Goal: Navigation & Orientation: Find specific page/section

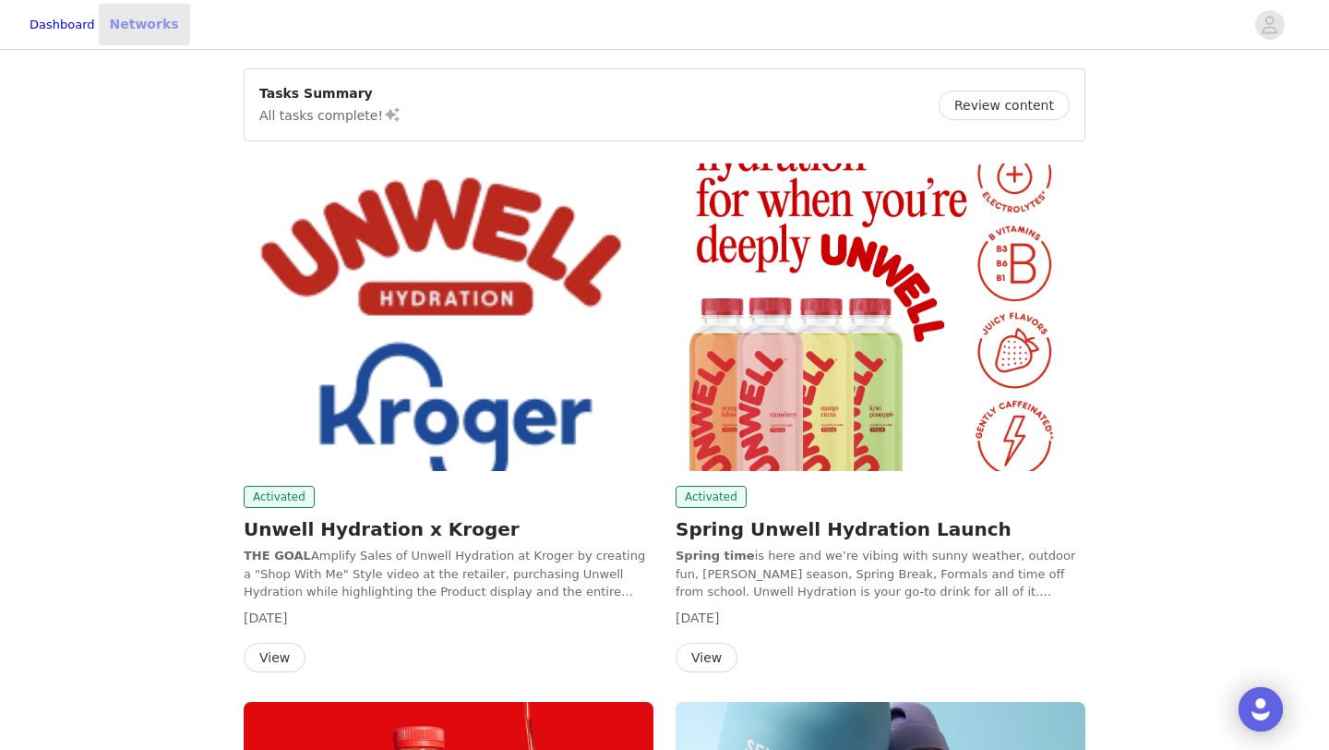
click at [168, 17] on link "Networks" at bounding box center [144, 25] width 91 height 42
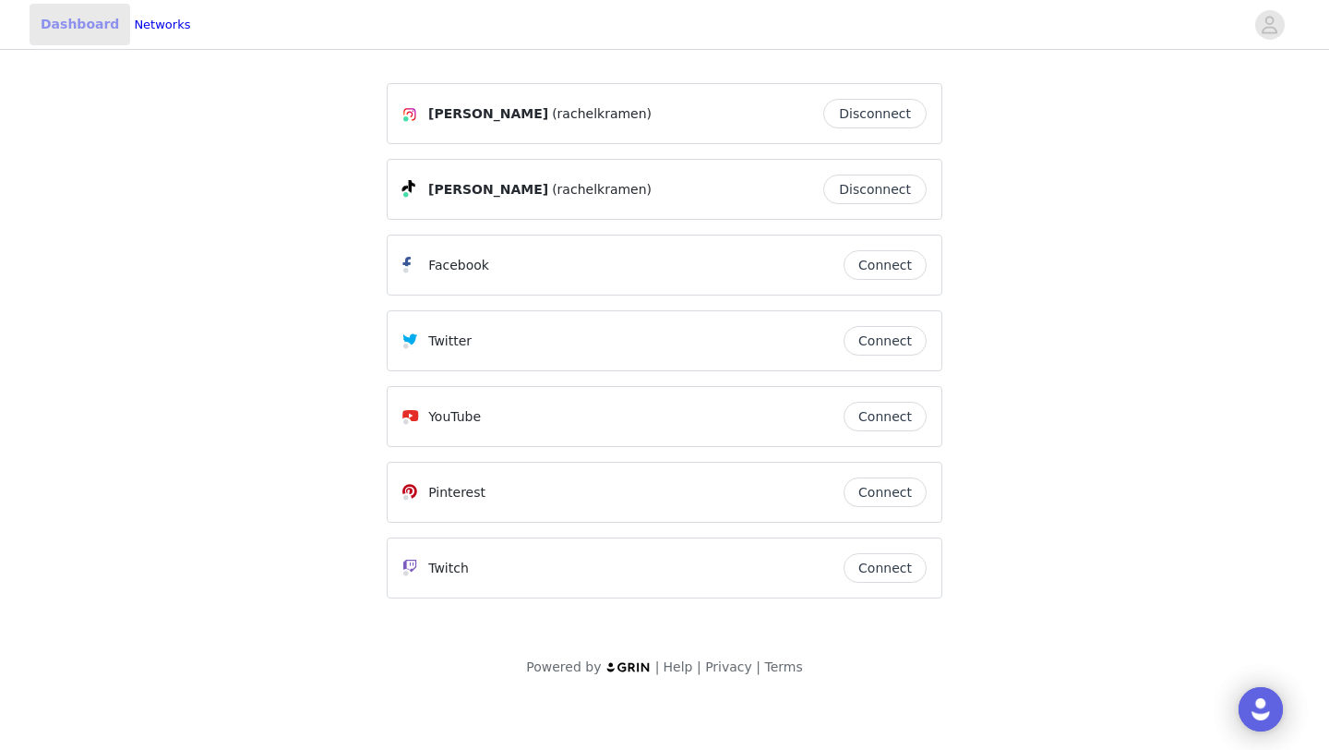
drag, startPoint x: 78, startPoint y: 25, endPoint x: 1169, endPoint y: 101, distance: 1092.9
click at [78, 25] on link "Dashboard" at bounding box center [80, 25] width 101 height 42
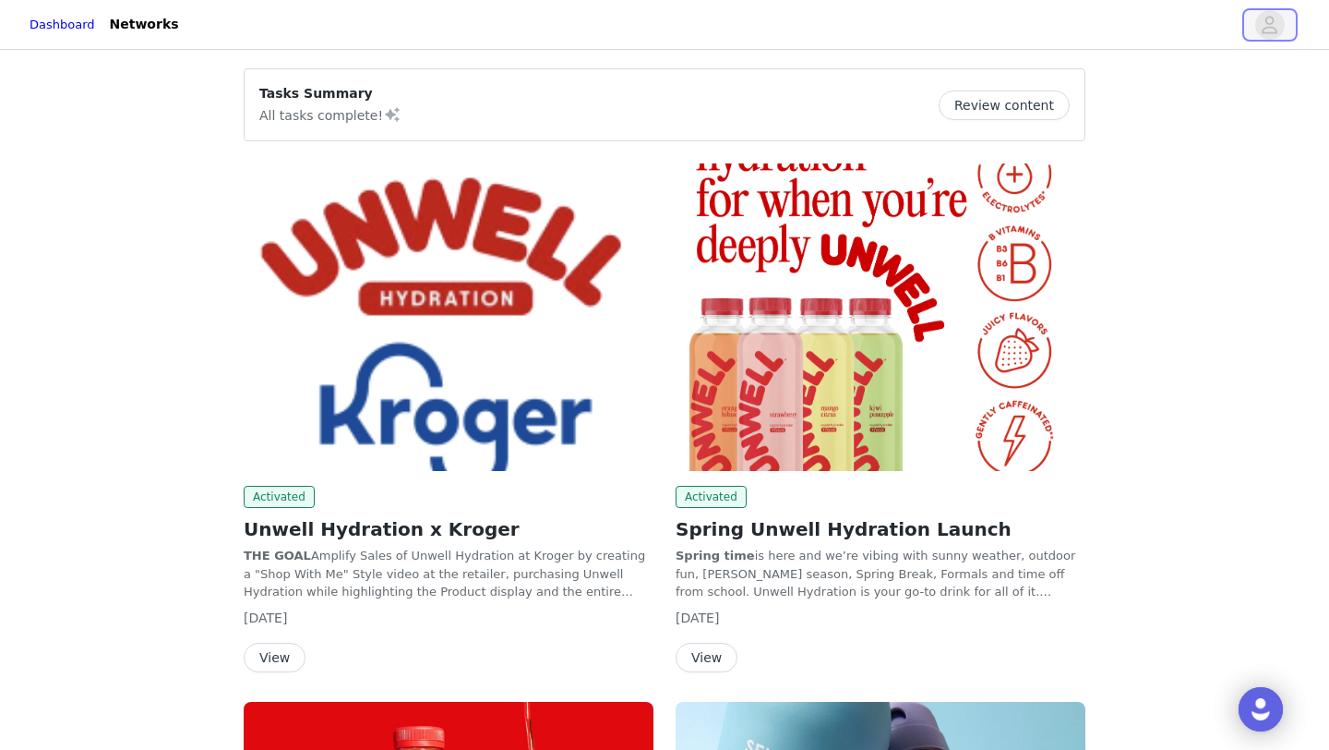
click at [1265, 21] on icon "avatar" at bounding box center [1270, 25] width 18 height 30
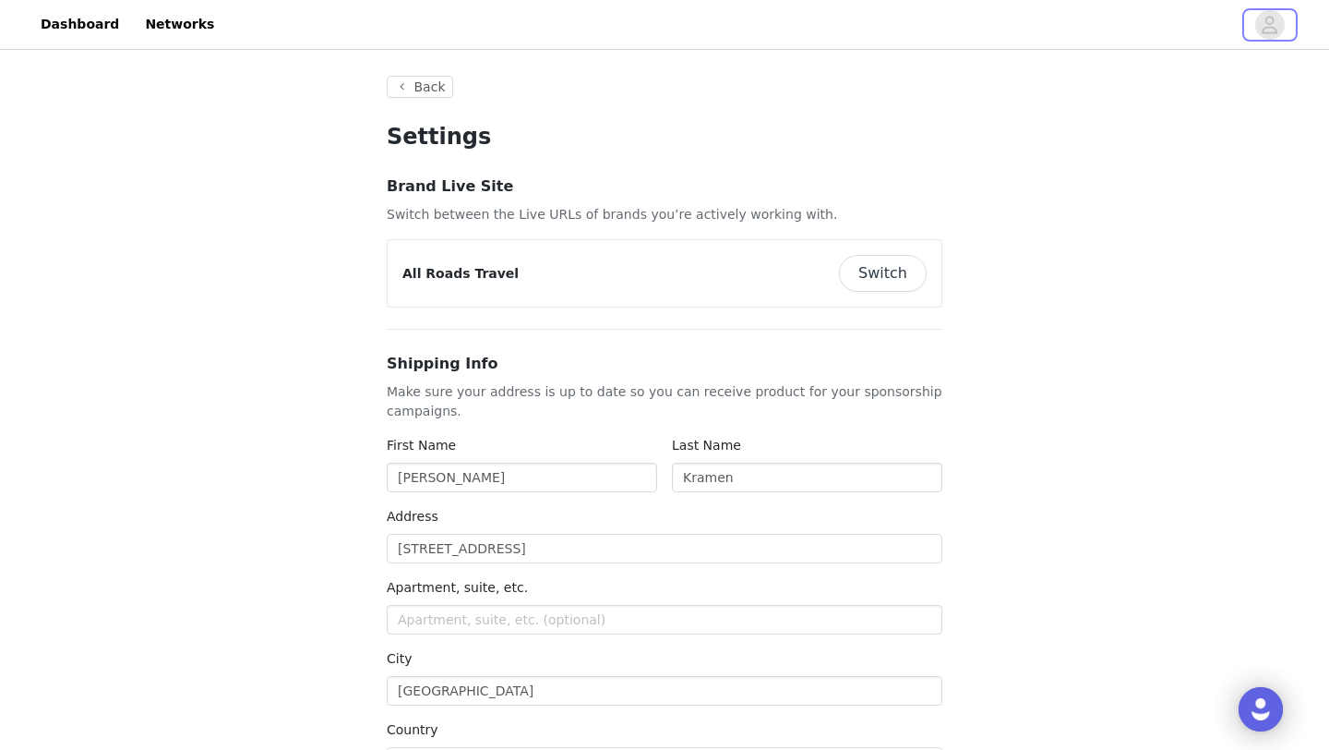
type input "+1 ([GEOGRAPHIC_DATA])"
click at [904, 282] on button "Switch" at bounding box center [883, 273] width 88 height 37
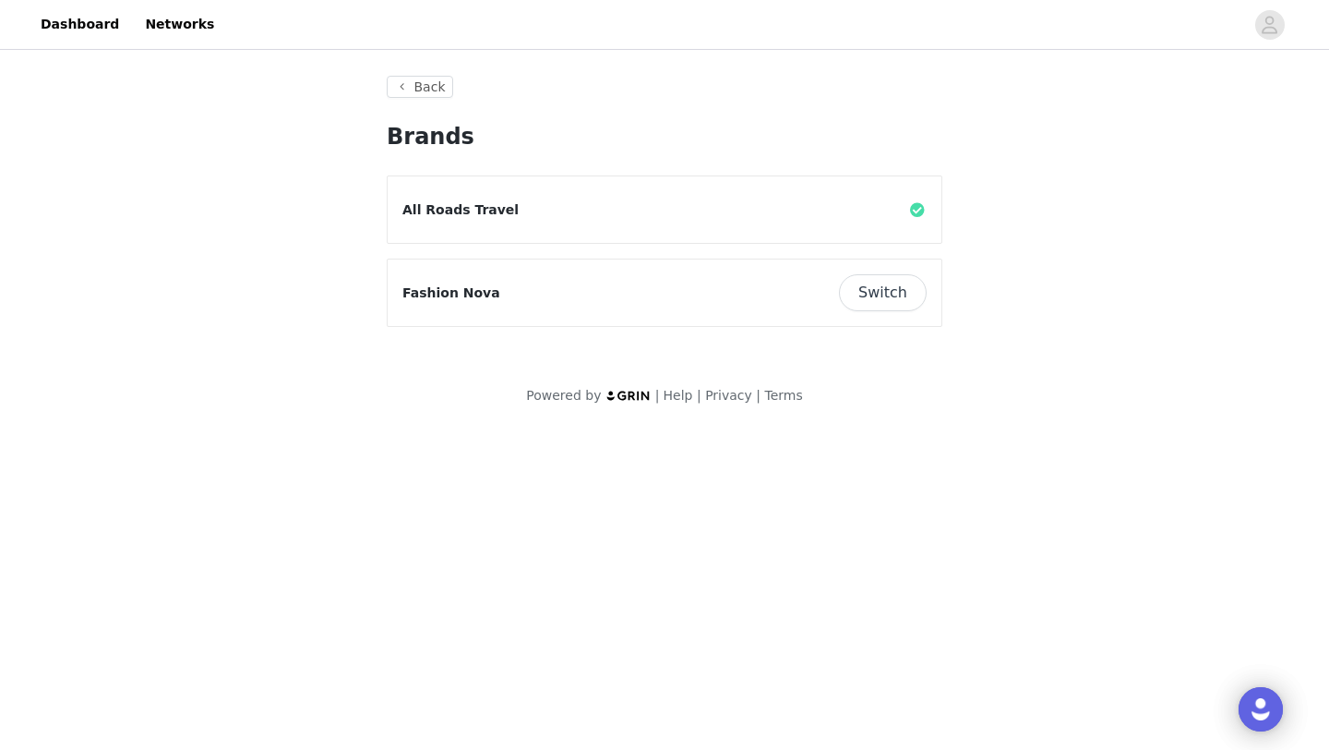
click at [906, 296] on button "Switch" at bounding box center [883, 292] width 88 height 37
